Goal: Information Seeking & Learning: Find specific fact

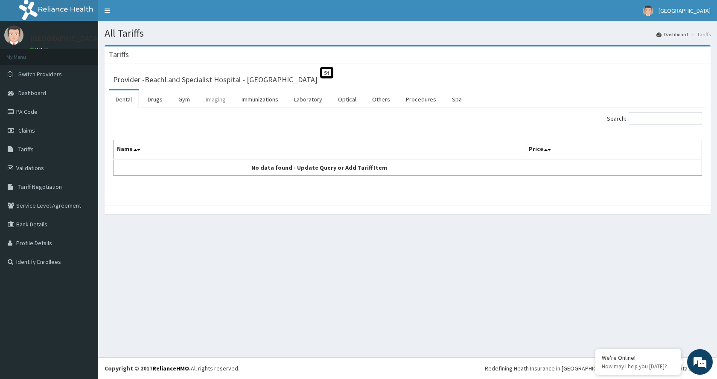
click at [218, 99] on link "Imaging" at bounding box center [216, 99] width 34 height 18
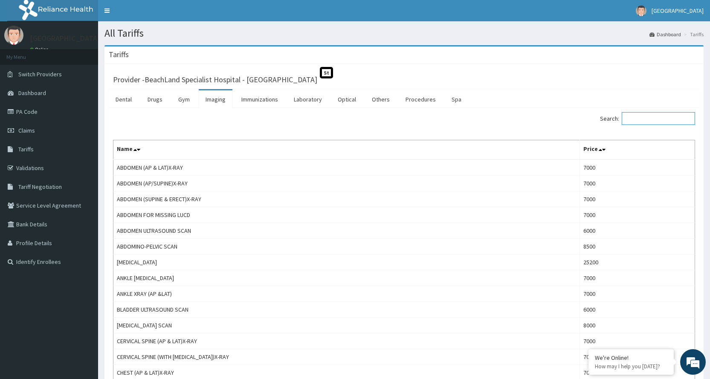
click at [645, 114] on input "Search:" at bounding box center [658, 118] width 73 height 13
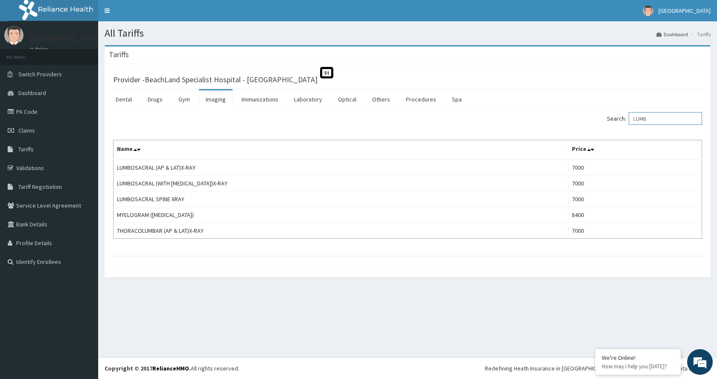
type input "LUMB"
click at [47, 113] on link "PA Code" at bounding box center [49, 111] width 98 height 19
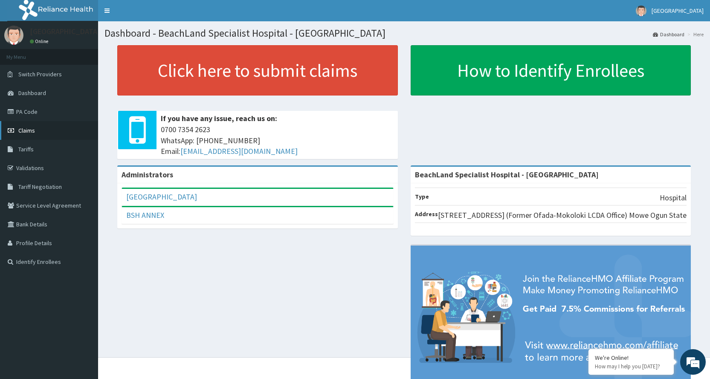
click at [35, 129] on link "Claims" at bounding box center [49, 130] width 98 height 19
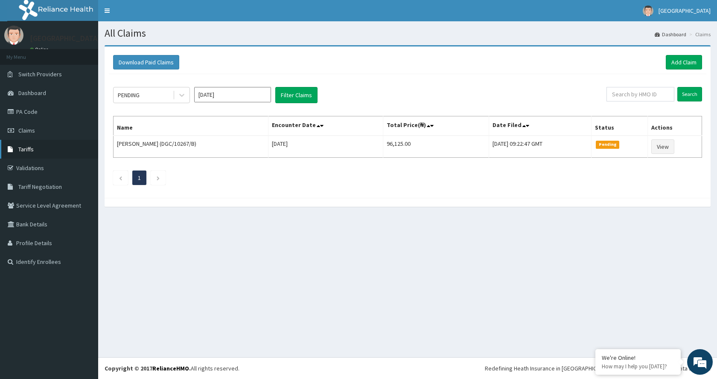
click at [34, 149] on link "Tariffs" at bounding box center [49, 149] width 98 height 19
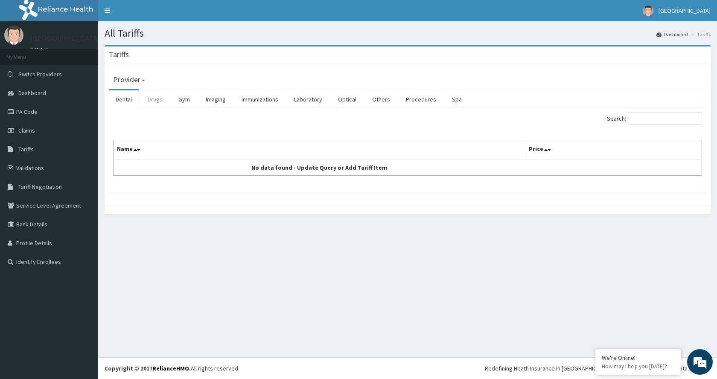
click at [158, 101] on link "Drugs" at bounding box center [155, 99] width 29 height 18
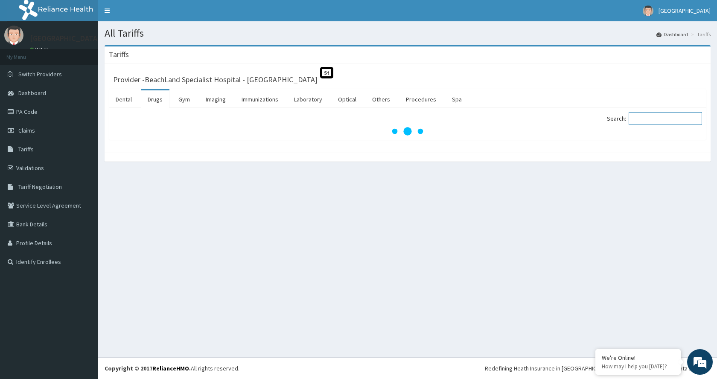
click at [642, 120] on input "Search:" at bounding box center [664, 118] width 73 height 13
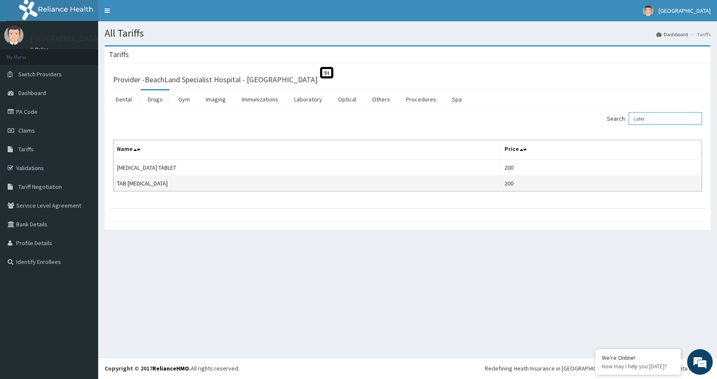
type input "cafer"
drag, startPoint x: 160, startPoint y: 183, endPoint x: 114, endPoint y: 187, distance: 45.5
click at [114, 187] on td "TAB CAFERGOT" at bounding box center [306, 184] width 387 height 16
copy td "TAB CAFERGOT"
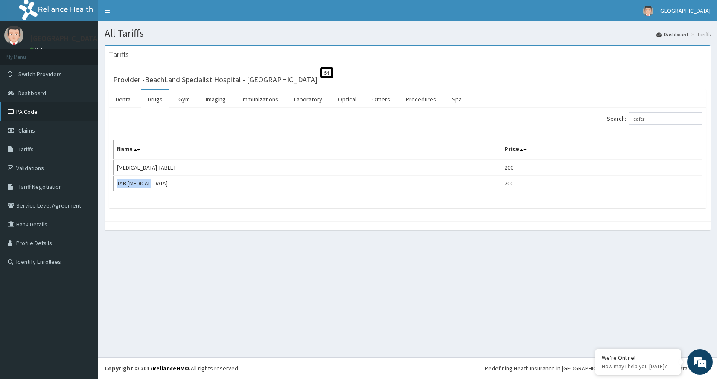
click at [39, 115] on link "PA Code" at bounding box center [49, 111] width 98 height 19
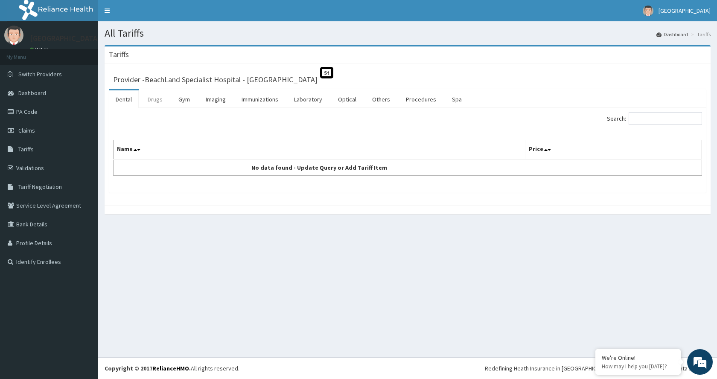
click at [155, 102] on link "Drugs" at bounding box center [155, 99] width 29 height 18
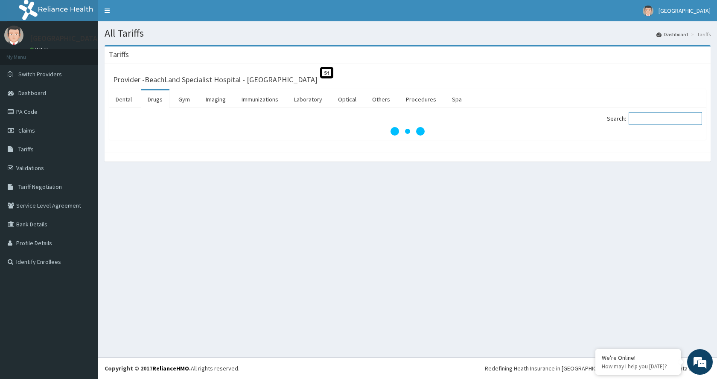
click at [658, 119] on input "Search:" at bounding box center [664, 118] width 73 height 13
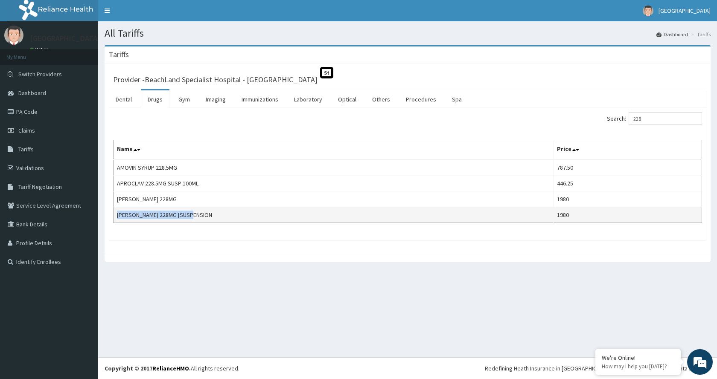
drag, startPoint x: 199, startPoint y: 217, endPoint x: 116, endPoint y: 212, distance: 83.7
click at [116, 212] on td "[PERSON_NAME] 228MG [SUSPENSION" at bounding box center [333, 215] width 440 height 16
copy td "[PERSON_NAME] 228MG [SUSPENSION"
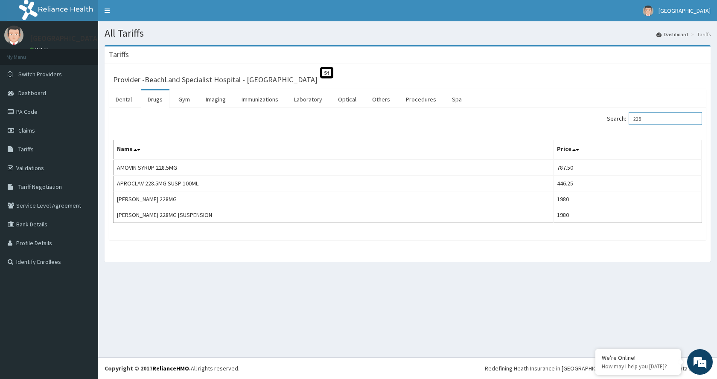
drag, startPoint x: 666, startPoint y: 118, endPoint x: 541, endPoint y: 108, distance: 125.4
click at [542, 108] on div "Search: 228 Name Price AMOVIN SYRUP 228.5MG 787.50 APROCLAV 228.5MG SUSP 100ML …" at bounding box center [407, 174] width 597 height 132
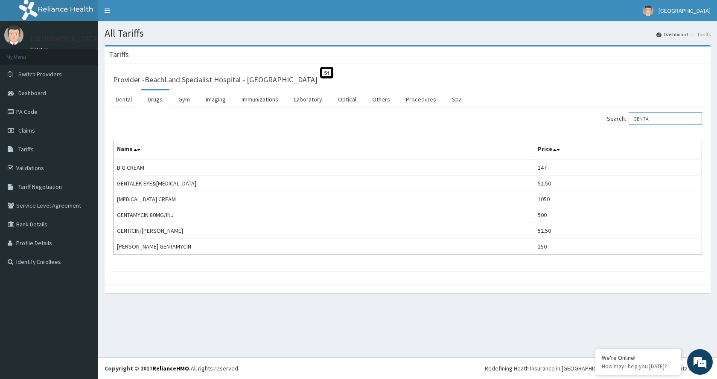
drag, startPoint x: 667, startPoint y: 122, endPoint x: 564, endPoint y: 112, distance: 103.3
click at [564, 112] on div "Search: GENTA" at bounding box center [558, 119] width 288 height 15
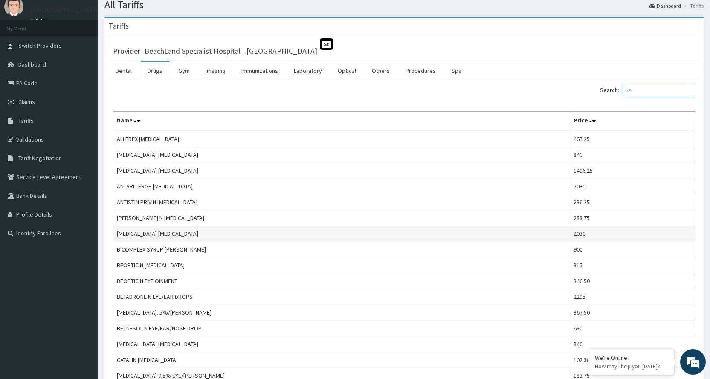
scroll to position [43, 0]
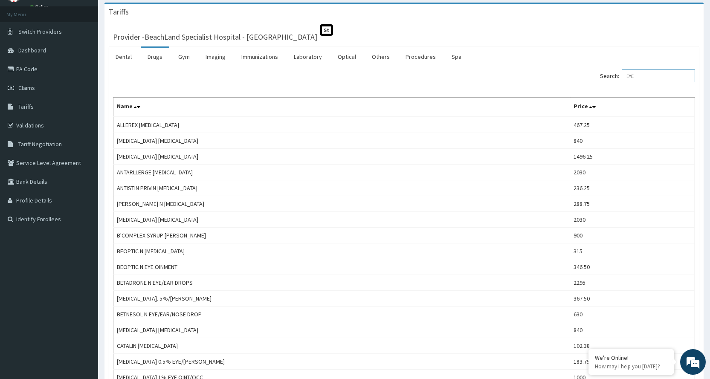
drag, startPoint x: 627, startPoint y: 76, endPoint x: 590, endPoint y: 81, distance: 37.5
click at [590, 81] on div "Search: EYE" at bounding box center [553, 77] width 285 height 15
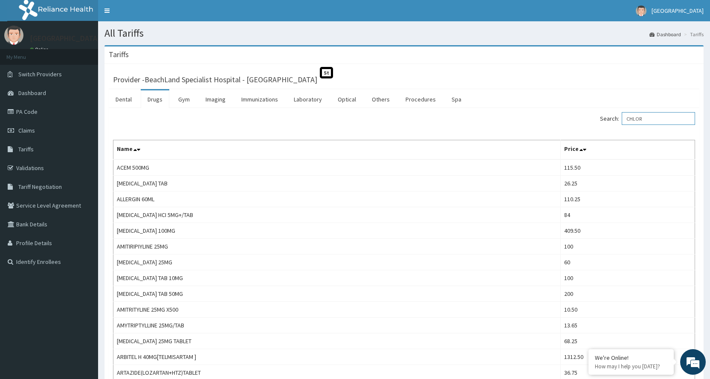
drag, startPoint x: 658, startPoint y: 116, endPoint x: 563, endPoint y: 119, distance: 95.2
click at [564, 119] on div "Search: CHLOR" at bounding box center [553, 119] width 285 height 15
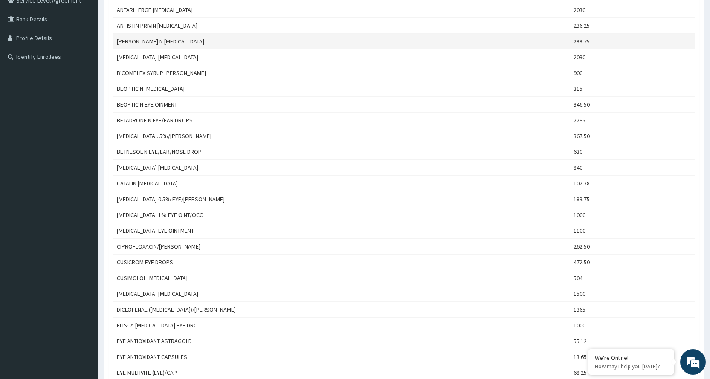
scroll to position [213, 0]
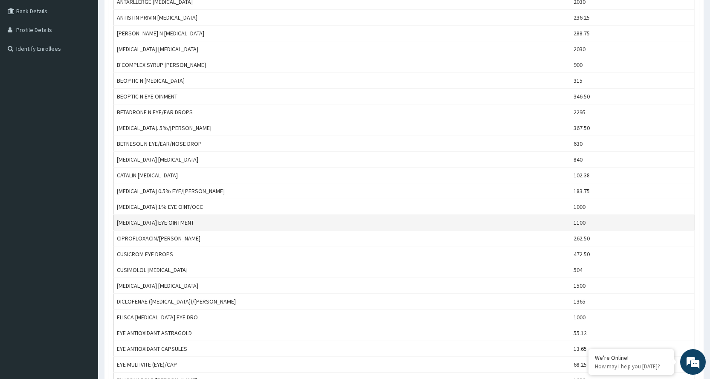
type input "EYE"
drag, startPoint x: 211, startPoint y: 224, endPoint x: 117, endPoint y: 225, distance: 93.9
click at [117, 225] on td "[MEDICAL_DATA] EYE OINTMENT" at bounding box center [341, 223] width 457 height 16
copy td "[MEDICAL_DATA] EYE OINTMENT"
